Goal: Transaction & Acquisition: Obtain resource

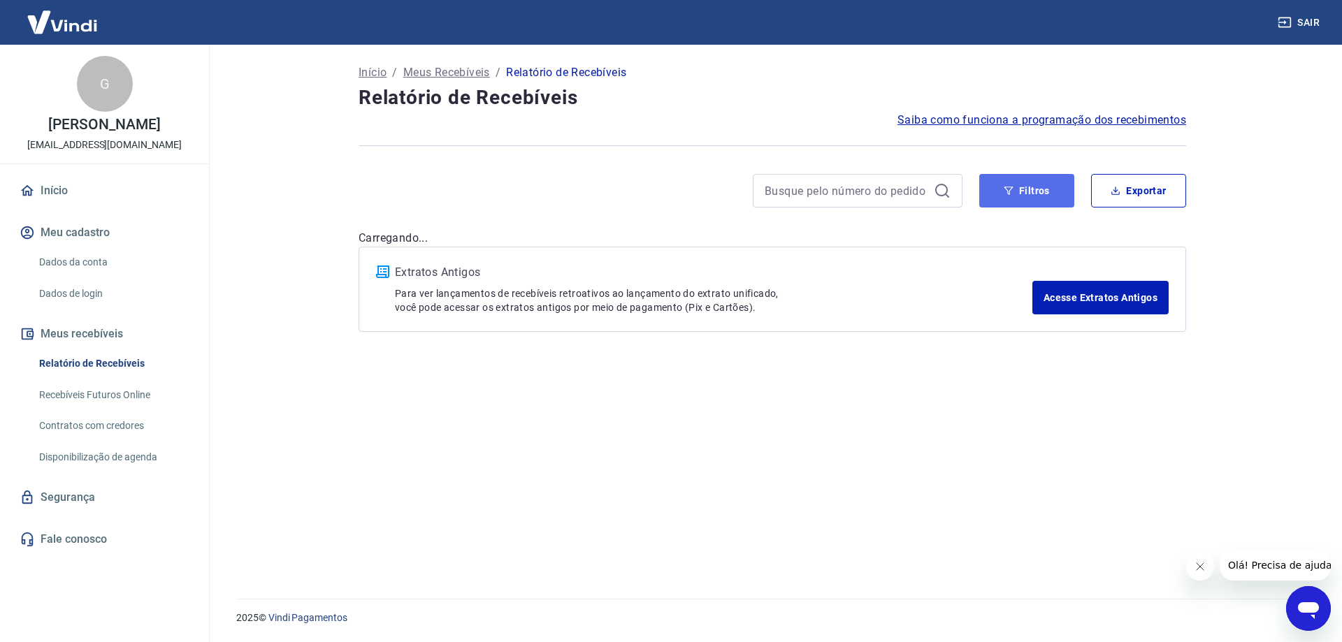
click at [1033, 195] on button "Filtros" at bounding box center [1026, 191] width 95 height 34
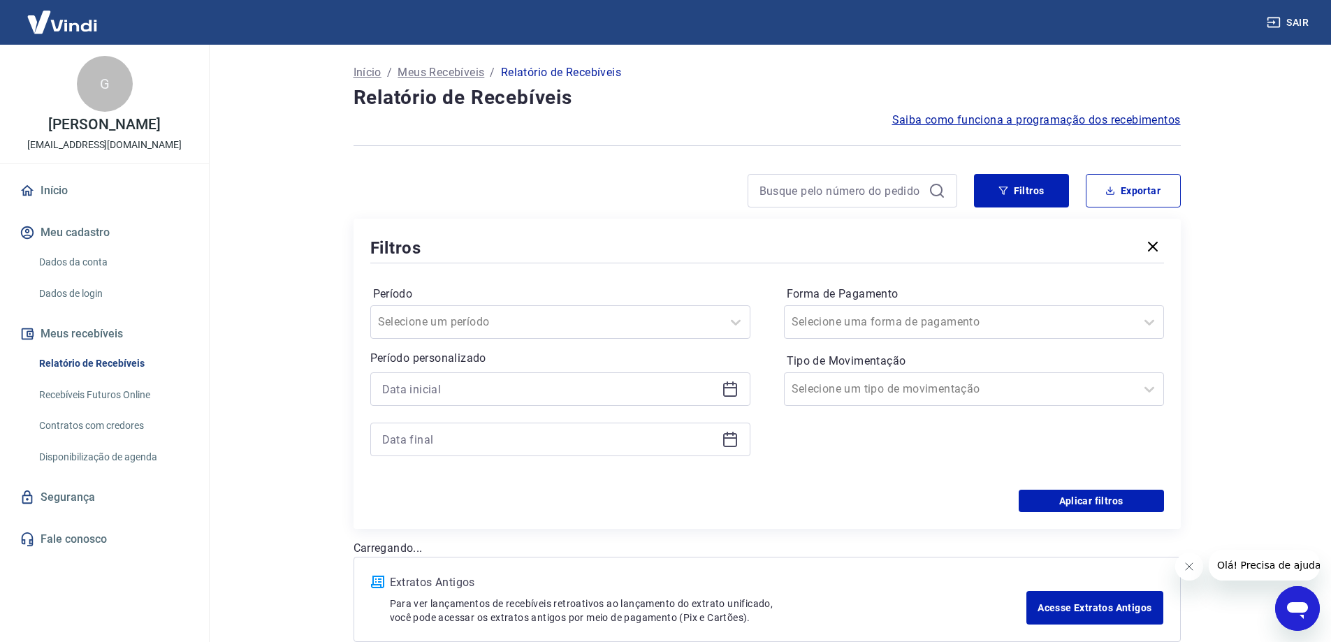
click at [417, 377] on div at bounding box center [560, 389] width 380 height 34
click at [421, 385] on input at bounding box center [549, 389] width 334 height 21
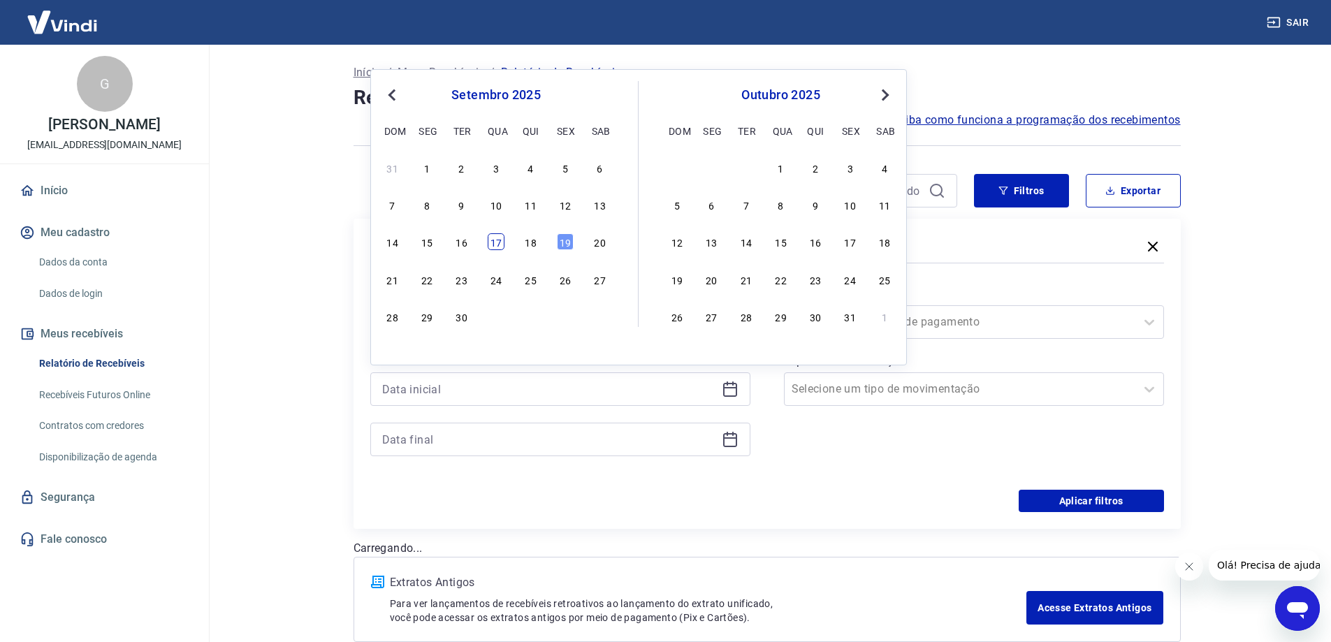
click at [496, 246] on div "17" at bounding box center [496, 241] width 17 height 17
type input "17/09/2025"
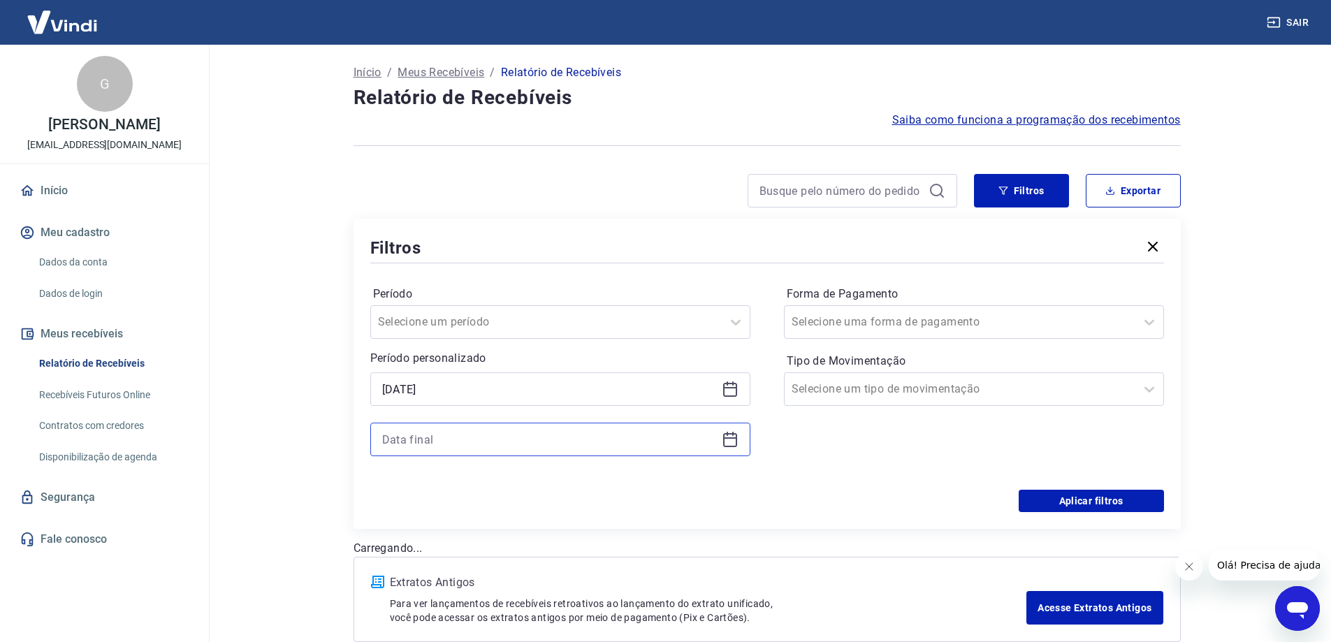
click at [444, 442] on input at bounding box center [549, 439] width 334 height 21
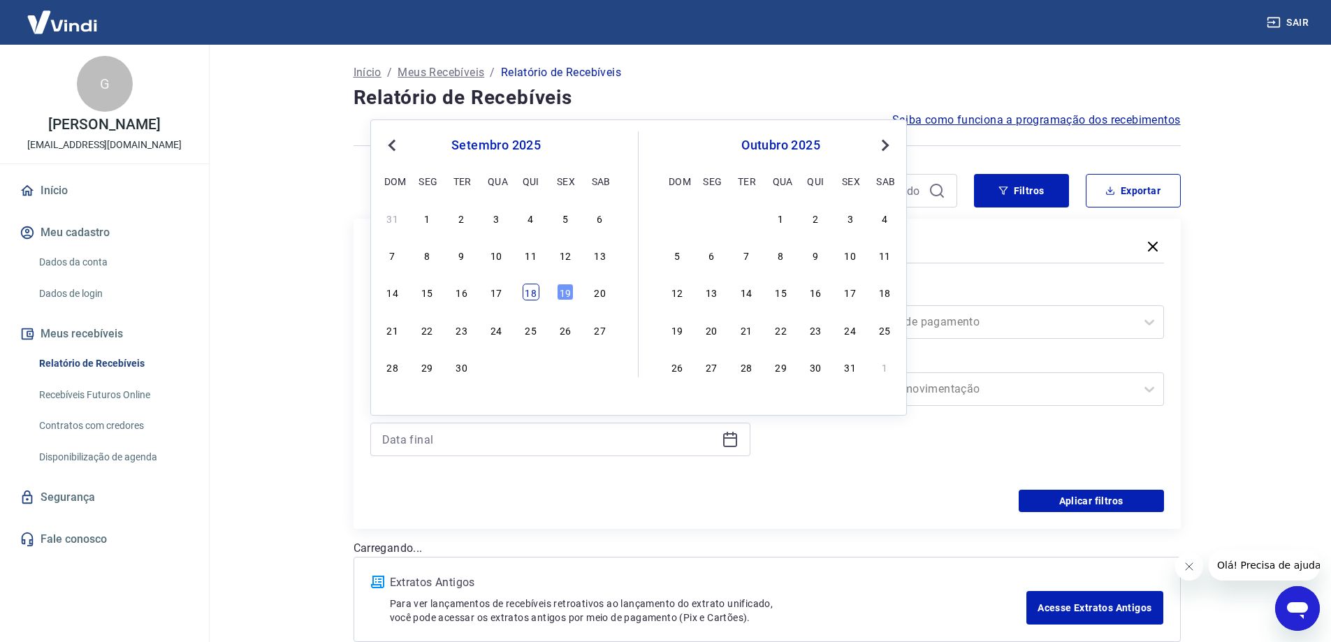
click at [532, 300] on div "18" at bounding box center [531, 292] width 17 height 17
type input "18/09/2025"
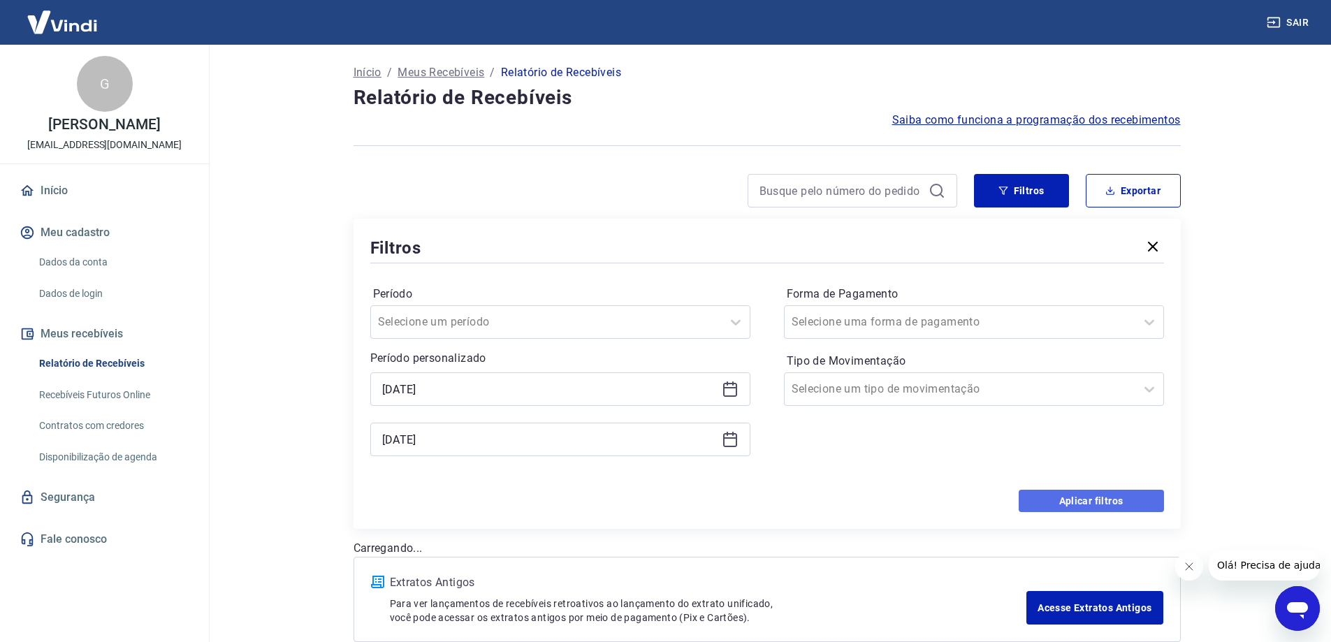
click at [1138, 498] on button "Aplicar filtros" at bounding box center [1091, 501] width 145 height 22
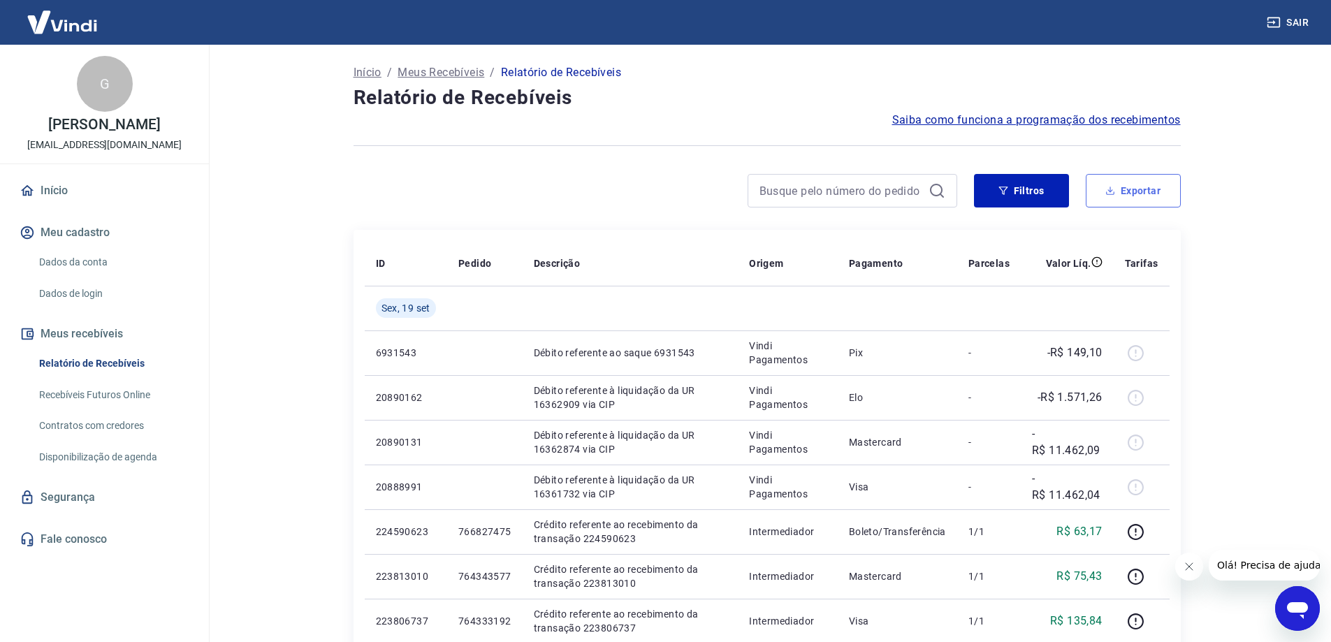
click at [1145, 201] on button "Exportar" at bounding box center [1133, 191] width 95 height 34
type input "17/09/2025"
type input "18/09/2025"
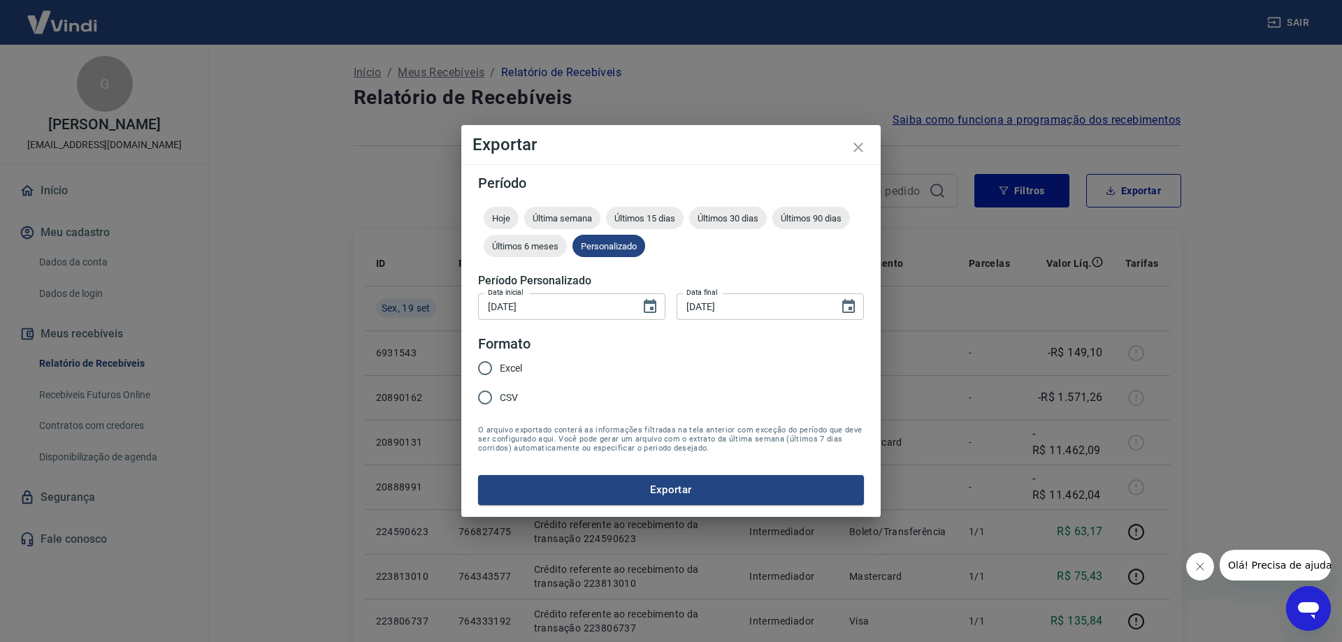
click at [514, 365] on span "Excel" at bounding box center [511, 368] width 22 height 15
click at [500, 365] on input "Excel" at bounding box center [484, 368] width 29 height 29
radio input "true"
click at [586, 488] on button "Exportar" at bounding box center [671, 489] width 386 height 29
